Goal: Transaction & Acquisition: Purchase product/service

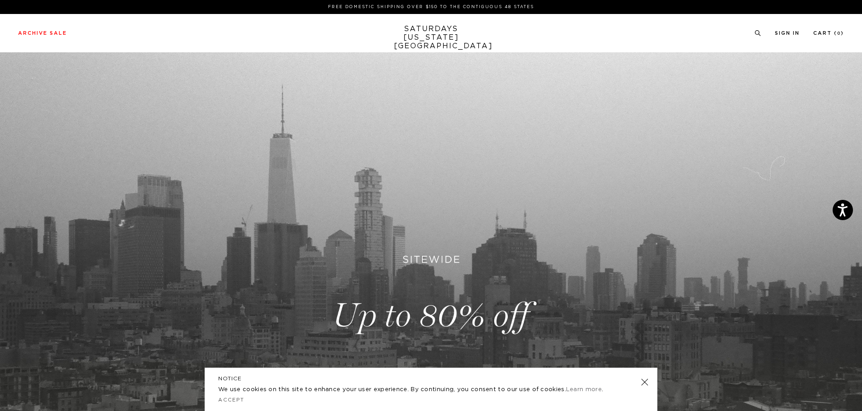
drag, startPoint x: 643, startPoint y: 392, endPoint x: 645, endPoint y: 387, distance: 4.6
click at [643, 392] on div "NOTICE We use cookies on this site to enhance your user experience. By continui…" at bounding box center [431, 389] width 453 height 43
click at [647, 384] on link at bounding box center [644, 382] width 13 height 13
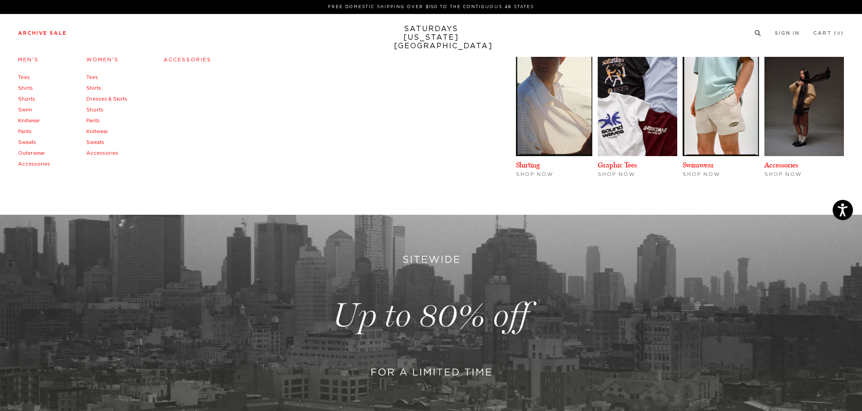
click at [31, 62] on link "Men's" at bounding box center [28, 59] width 21 height 5
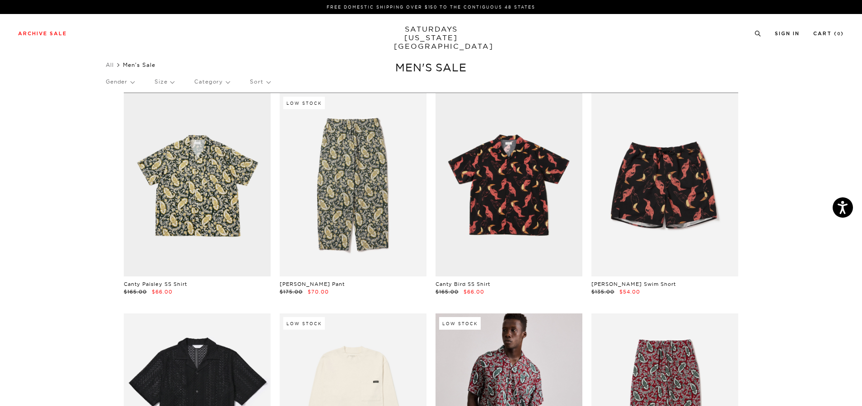
click at [250, 89] on div "Gender Size Category Sort" at bounding box center [431, 81] width 650 height 21
click at [256, 84] on p "Sort" at bounding box center [260, 81] width 20 height 21
click at [258, 136] on p "Price (Lowest-highest)" at bounding box center [284, 137] width 69 height 12
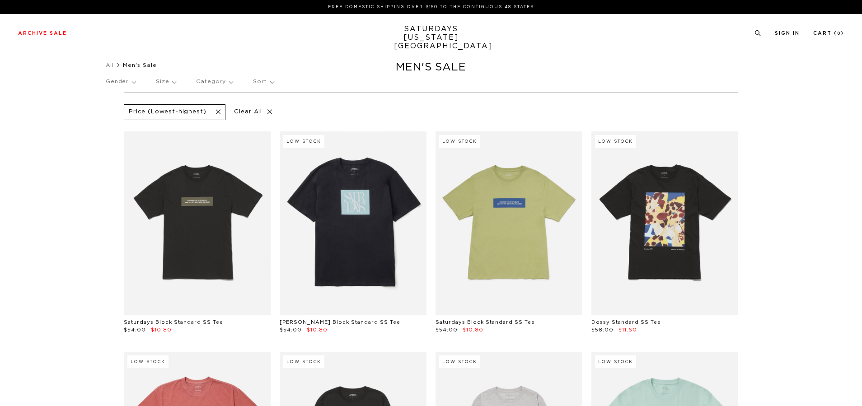
click at [170, 79] on p "Size" at bounding box center [166, 81] width 20 height 21
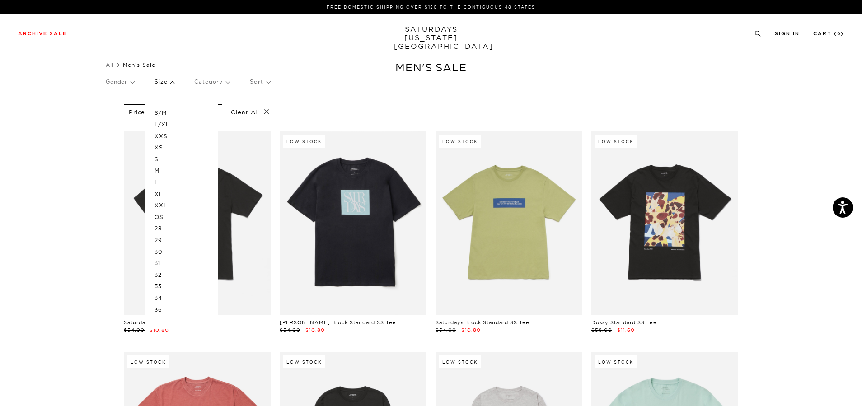
click at [159, 196] on p "XL" at bounding box center [181, 194] width 54 height 12
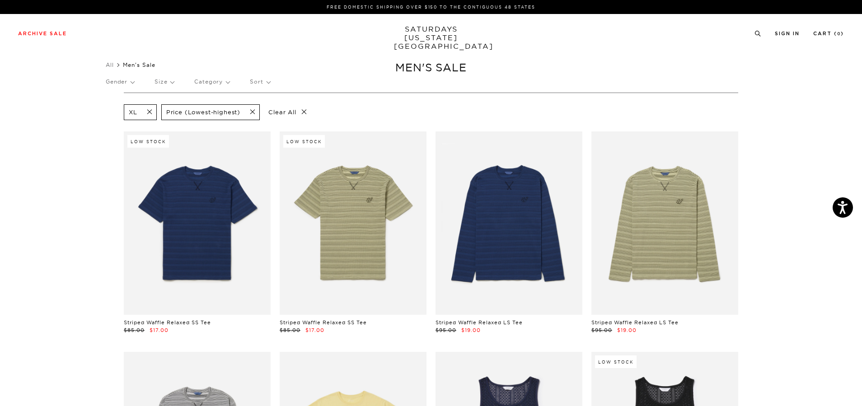
click at [164, 84] on p "Size" at bounding box center [163, 81] width 19 height 21
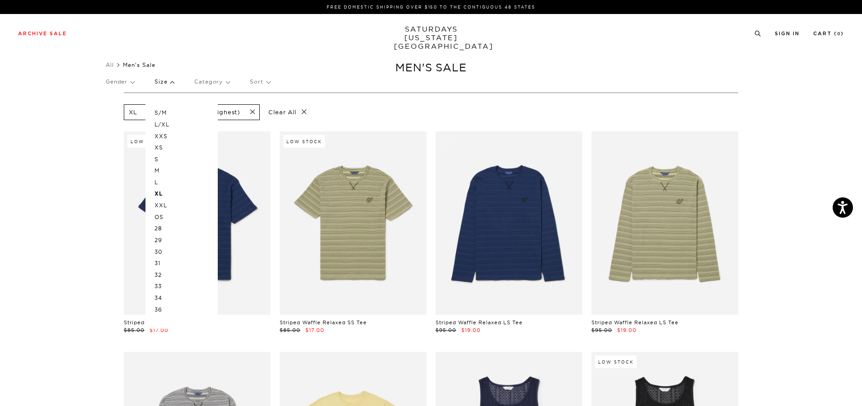
click at [165, 206] on p "XXL" at bounding box center [181, 206] width 54 height 12
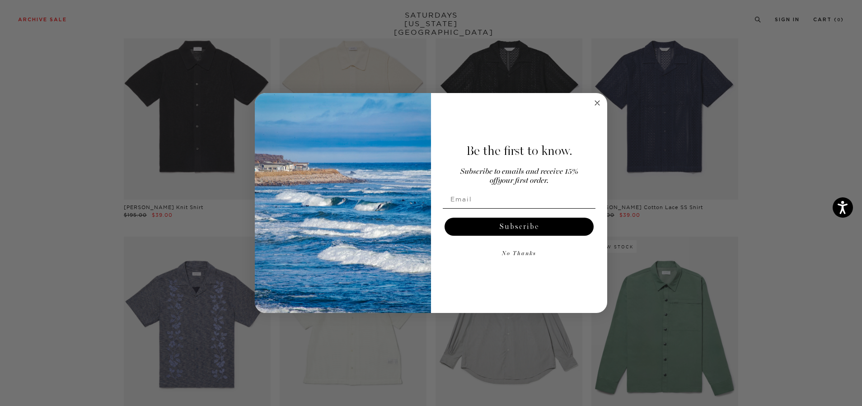
scroll to position [1806, 0]
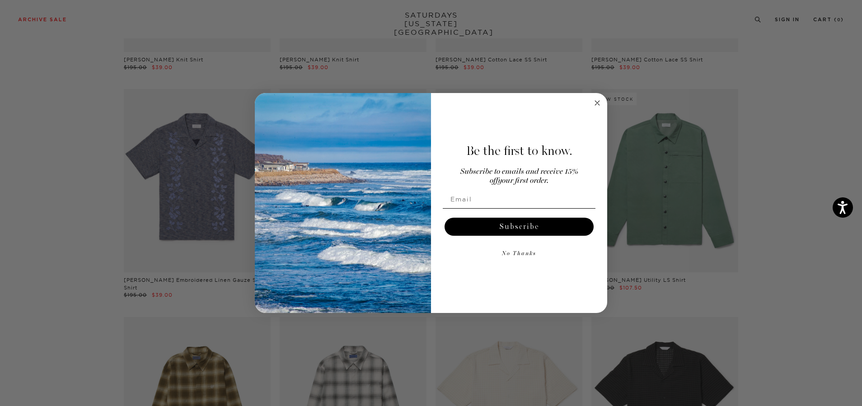
click at [597, 103] on icon "Close dialog" at bounding box center [597, 103] width 5 height 5
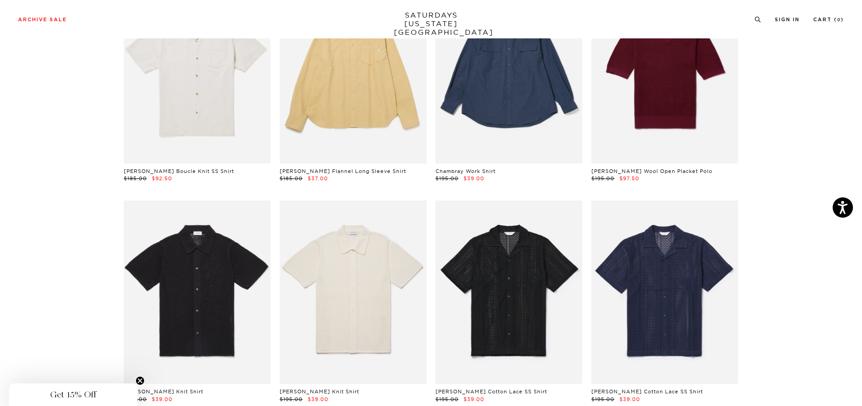
scroll to position [1590, 0]
